Goal: Information Seeking & Learning: Learn about a topic

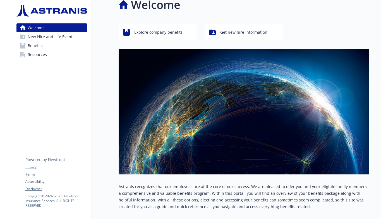
click at [161, 36] on span "Explore company benefits" at bounding box center [158, 32] width 48 height 11
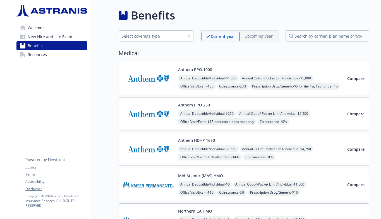
click at [43, 51] on span "Resources" at bounding box center [37, 54] width 19 height 9
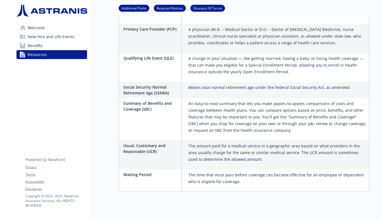
scroll to position [862, 0]
